Goal: Task Accomplishment & Management: Manage account settings

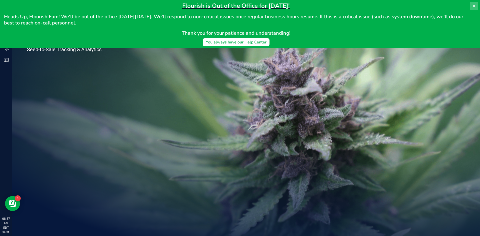
click at [472, 6] on icon at bounding box center [474, 6] width 4 height 4
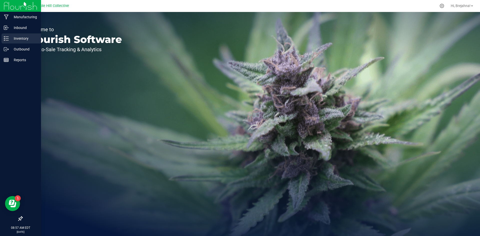
click at [13, 42] on div "Inventory" at bounding box center [22, 39] width 40 height 10
click at [20, 41] on p "Inventory" at bounding box center [24, 39] width 30 height 6
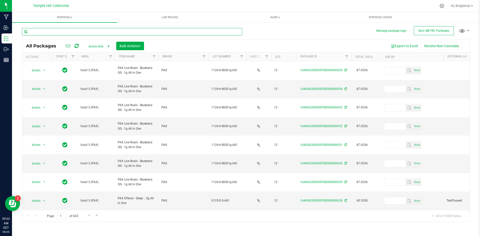
click at [209, 31] on input "text" at bounding box center [132, 32] width 220 height 8
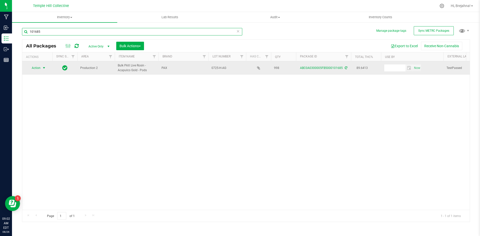
type input "101685"
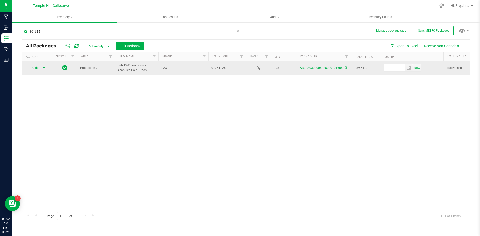
click at [43, 69] on span "select" at bounding box center [44, 68] width 4 height 4
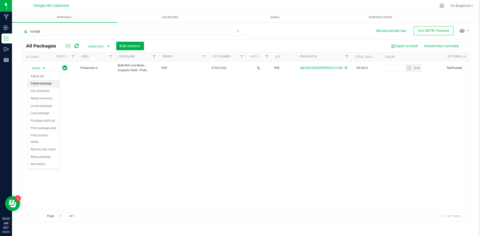
click at [43, 83] on li "Create package" at bounding box center [44, 84] width 32 height 8
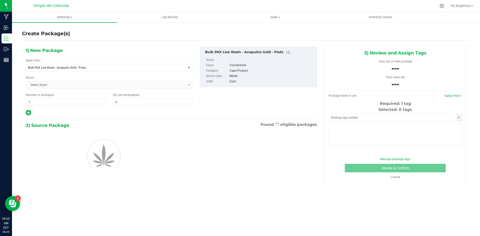
type input "0"
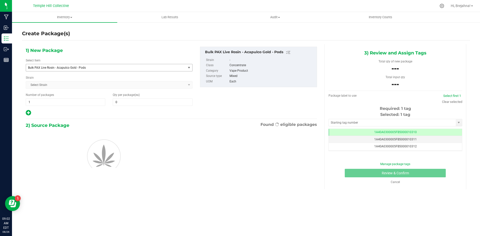
click at [131, 69] on span "Bulk PAX Live Rosin - Acapulco Gold - Pods" at bounding box center [103, 68] width 150 height 4
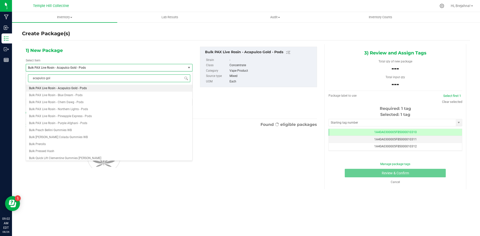
type input "acapulco gold"
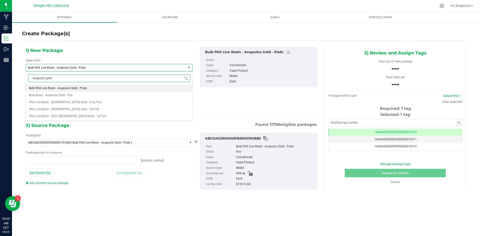
type input "0 ea"
click at [91, 103] on li "PAX Live Rosin - [GEOGRAPHIC_DATA] Gold - 0.5g Pod" at bounding box center [109, 102] width 166 height 7
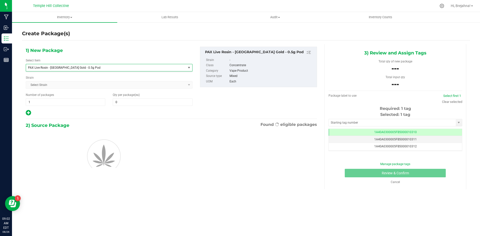
type input "0"
click at [91, 103] on span "1 1" at bounding box center [66, 103] width 80 height 8
type input "83"
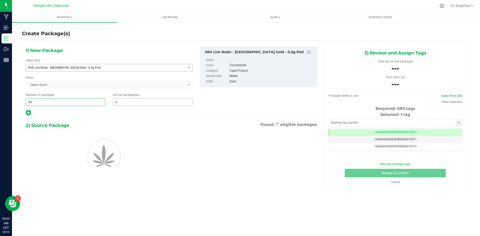
click at [124, 104] on span "0 0" at bounding box center [153, 103] width 80 height 8
type input "12"
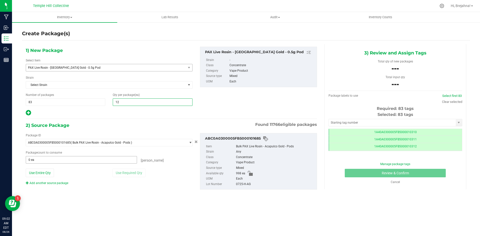
type input "12"
click at [79, 160] on span "0 ea 0" at bounding box center [81, 160] width 111 height 8
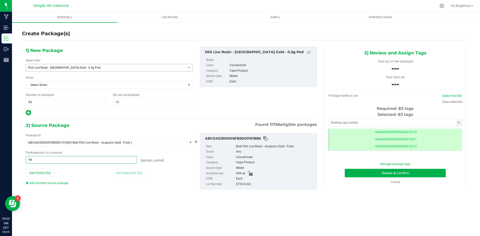
type input "996"
type input "996 ea"
drag, startPoint x: 250, startPoint y: 184, endPoint x: 235, endPoint y: 186, distance: 15.2
click at [235, 186] on li "Lot Number 0725-H-AG" at bounding box center [260, 185] width 108 height 6
copy li "0725-H-AG"
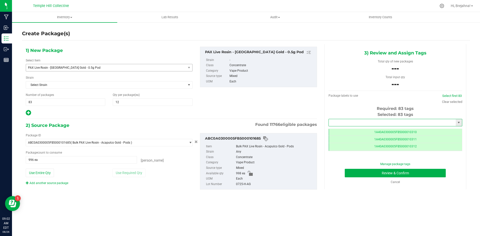
click at [333, 125] on input "text" at bounding box center [392, 122] width 127 height 7
click at [339, 129] on li "1A40A0300005FB5000103464" at bounding box center [395, 132] width 133 height 8
type input "1A40A0300005FB5000103464"
click at [367, 173] on button "Review & Confirm" at bounding box center [395, 173] width 101 height 9
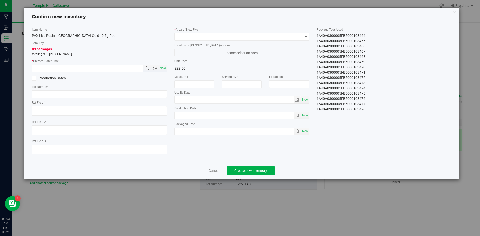
click at [166, 68] on span "Now" at bounding box center [163, 68] width 9 height 7
type input "[DATE] 9:03 AM"
paste input "0725-H-AG"
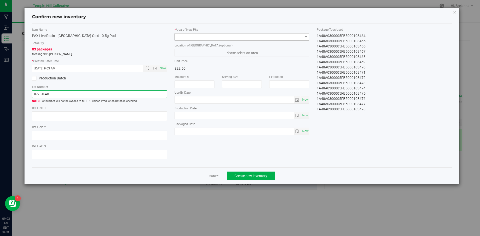
type input "0725-H-AG"
click at [209, 36] on span at bounding box center [239, 37] width 128 height 7
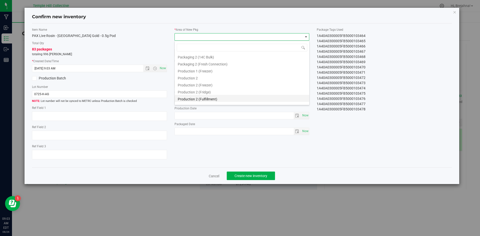
click at [224, 98] on li "Production 2 (Fulfillment)" at bounding box center [242, 98] width 135 height 7
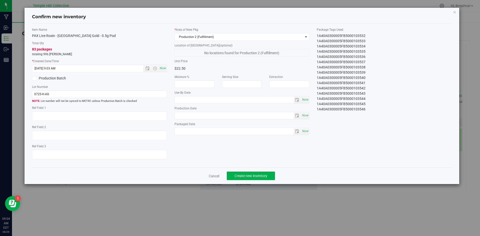
scroll to position [0, 0]
click at [266, 173] on button "Create new inventory" at bounding box center [251, 176] width 48 height 9
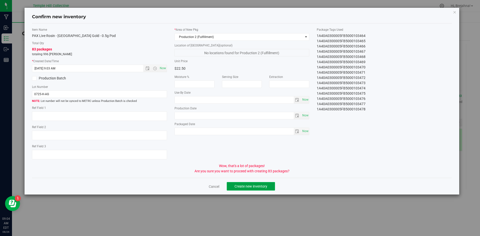
click at [258, 186] on span "Create new inventory" at bounding box center [251, 187] width 33 height 4
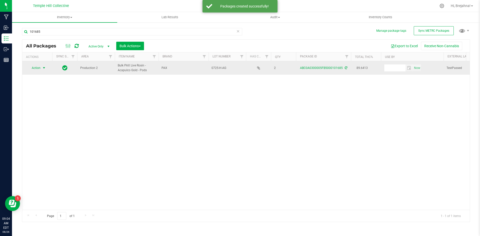
click at [44, 69] on span "select" at bounding box center [44, 68] width 4 height 4
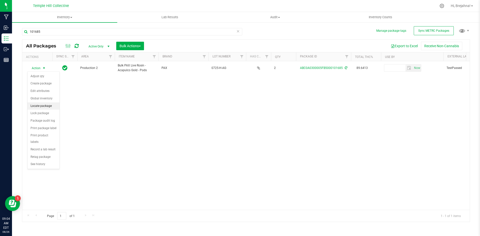
click at [45, 107] on li "Locate package" at bounding box center [44, 107] width 32 height 8
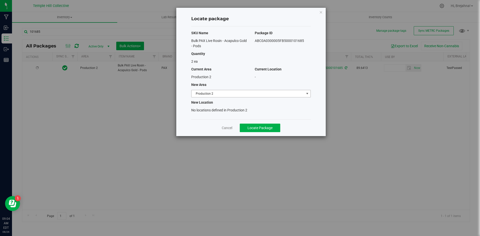
click at [255, 95] on span "Production 2" at bounding box center [248, 93] width 113 height 7
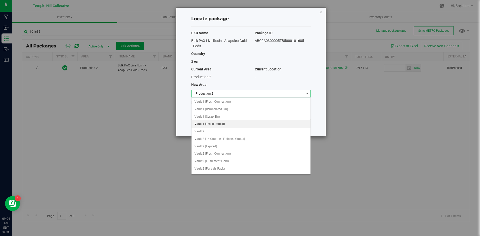
scroll to position [157, 0]
click at [238, 167] on li "Vault 2 (Partials Rack)" at bounding box center [251, 169] width 119 height 8
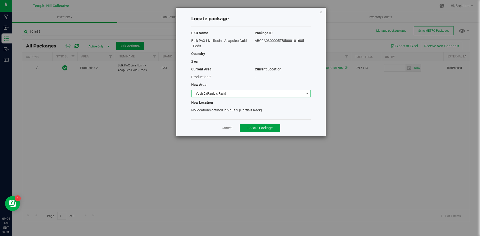
click at [270, 130] on button "Locate Package" at bounding box center [260, 128] width 41 height 9
